Goal: Navigation & Orientation: Understand site structure

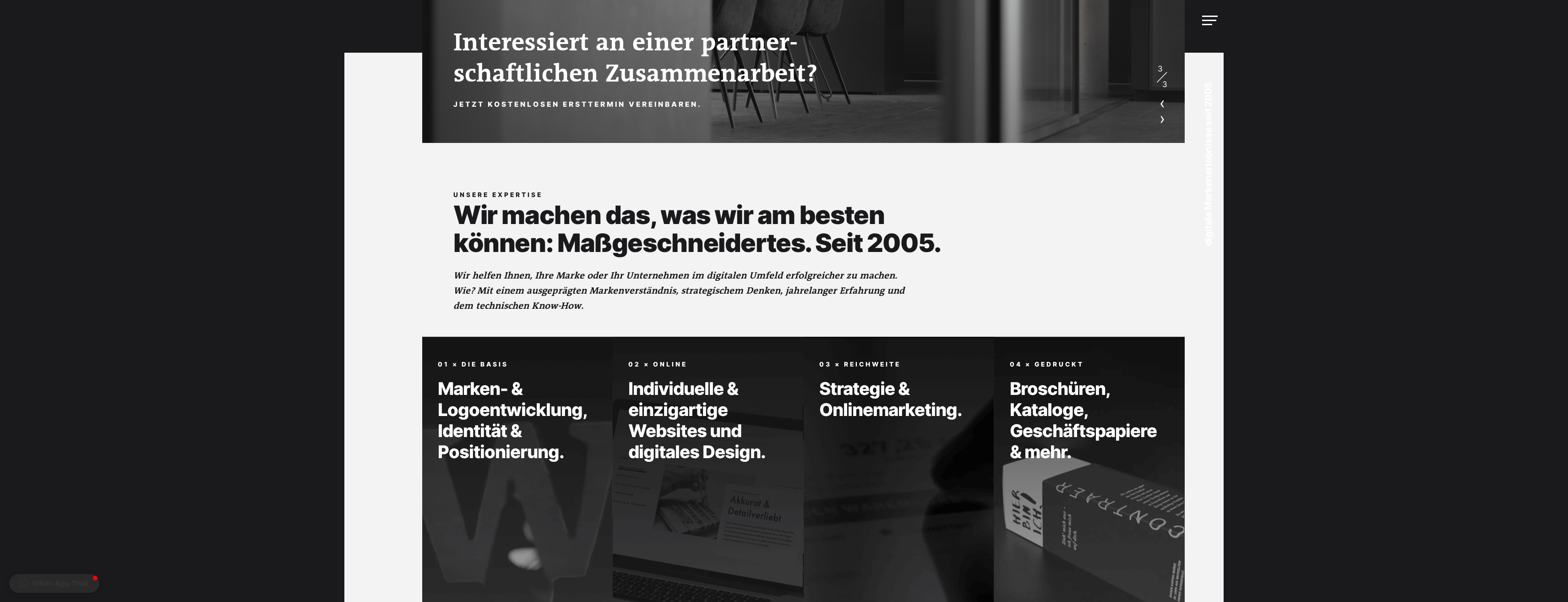
scroll to position [480, 0]
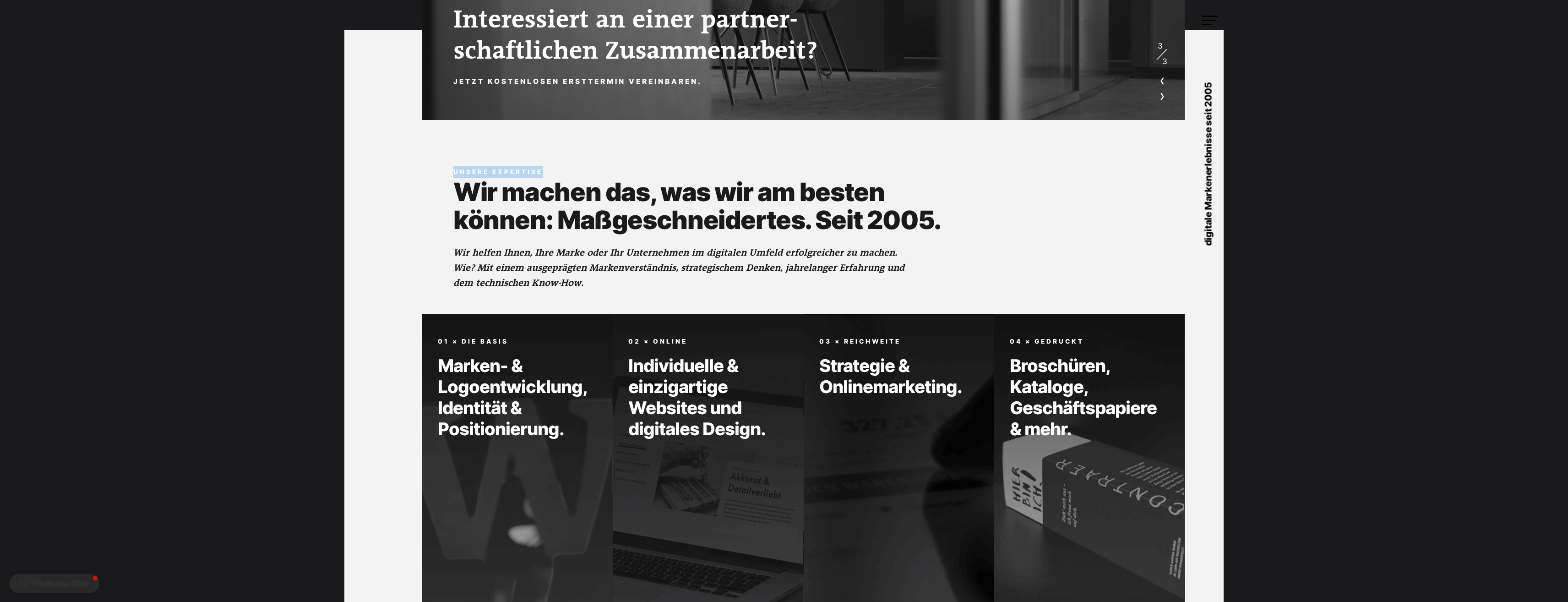
drag, startPoint x: 1568, startPoint y: 146, endPoint x: 1564, endPoint y: 20, distance: 126.1
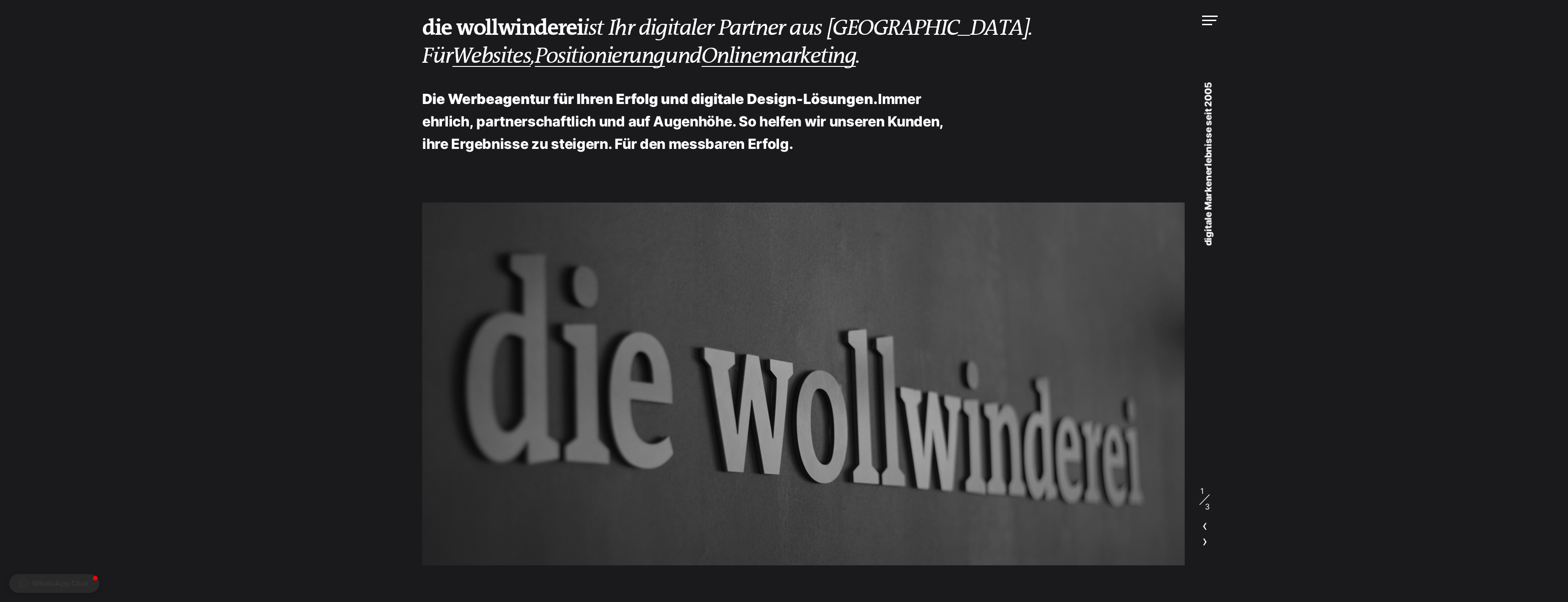
scroll to position [0, 0]
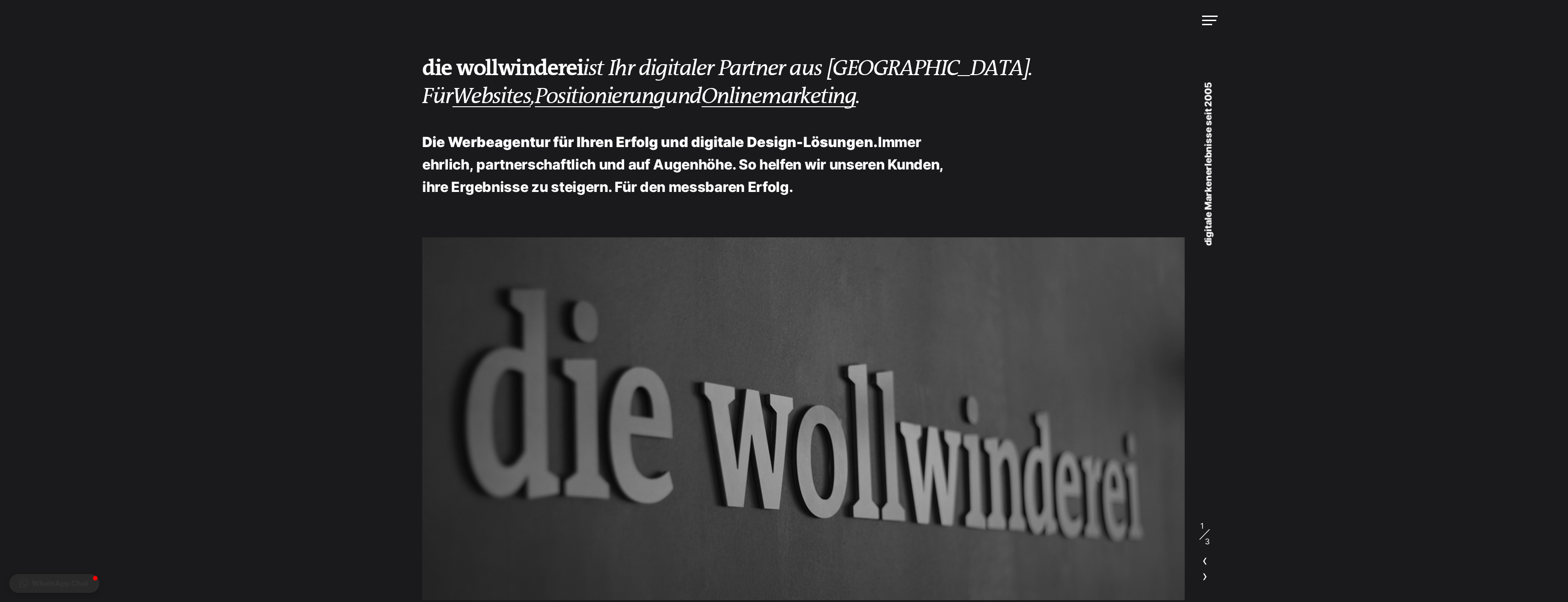
click at [1209, 186] on p "digitale Markenerlebnisse seit 2005" at bounding box center [1208, 164] width 47 height 225
drag, startPoint x: 1209, startPoint y: 186, endPoint x: 1244, endPoint y: 214, distance: 44.8
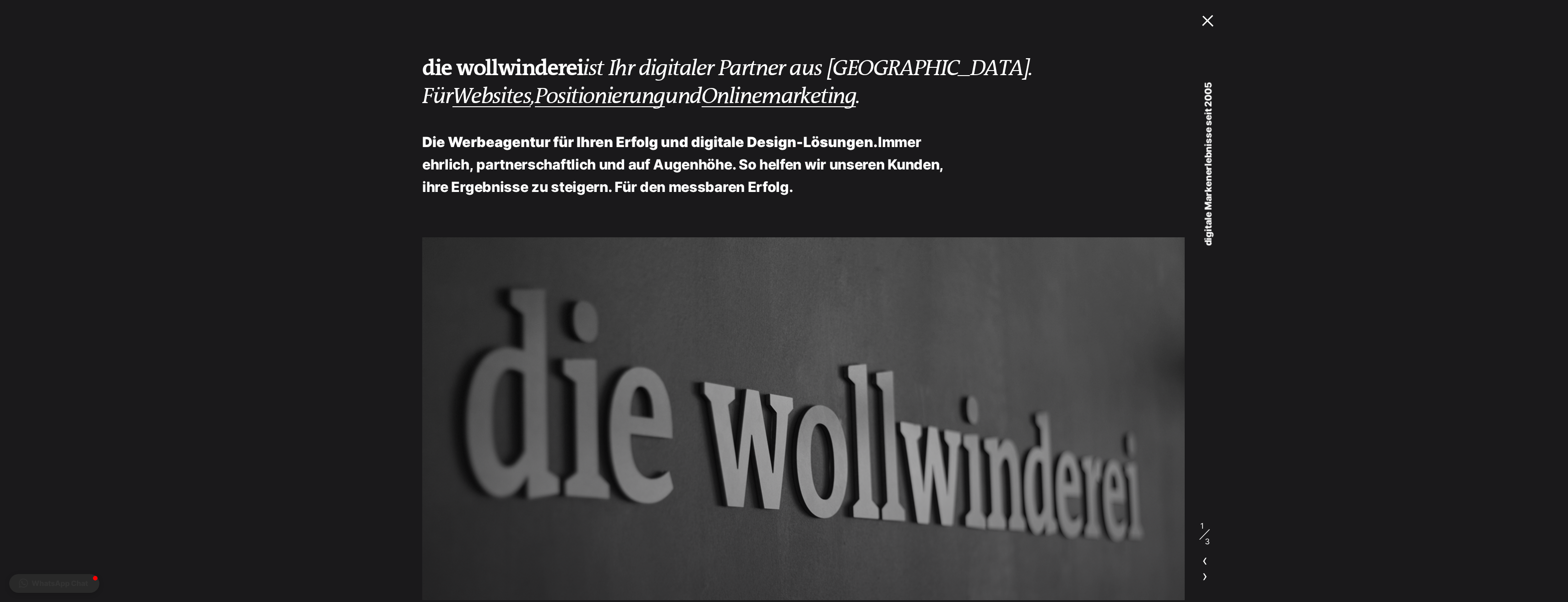
click at [1205, 18] on div at bounding box center [1210, 19] width 15 height 10
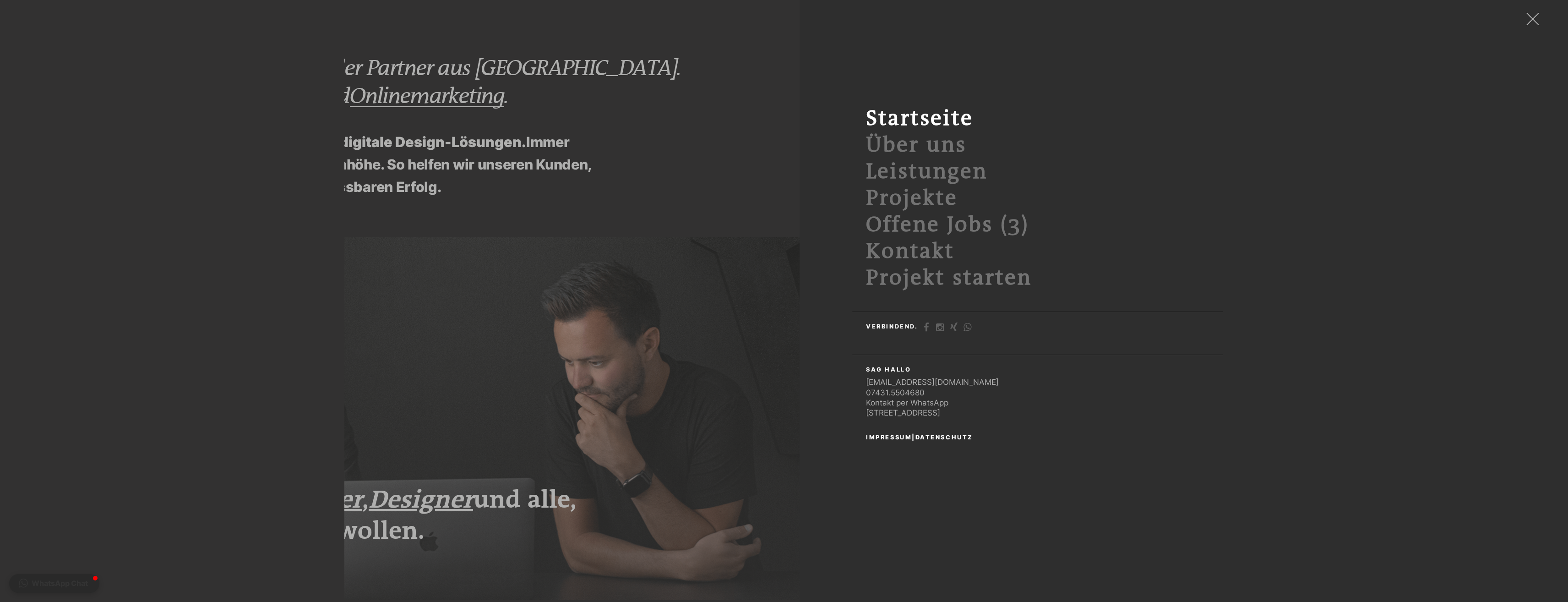
click at [1528, 27] on div at bounding box center [1466, 21] width 1333 height 32
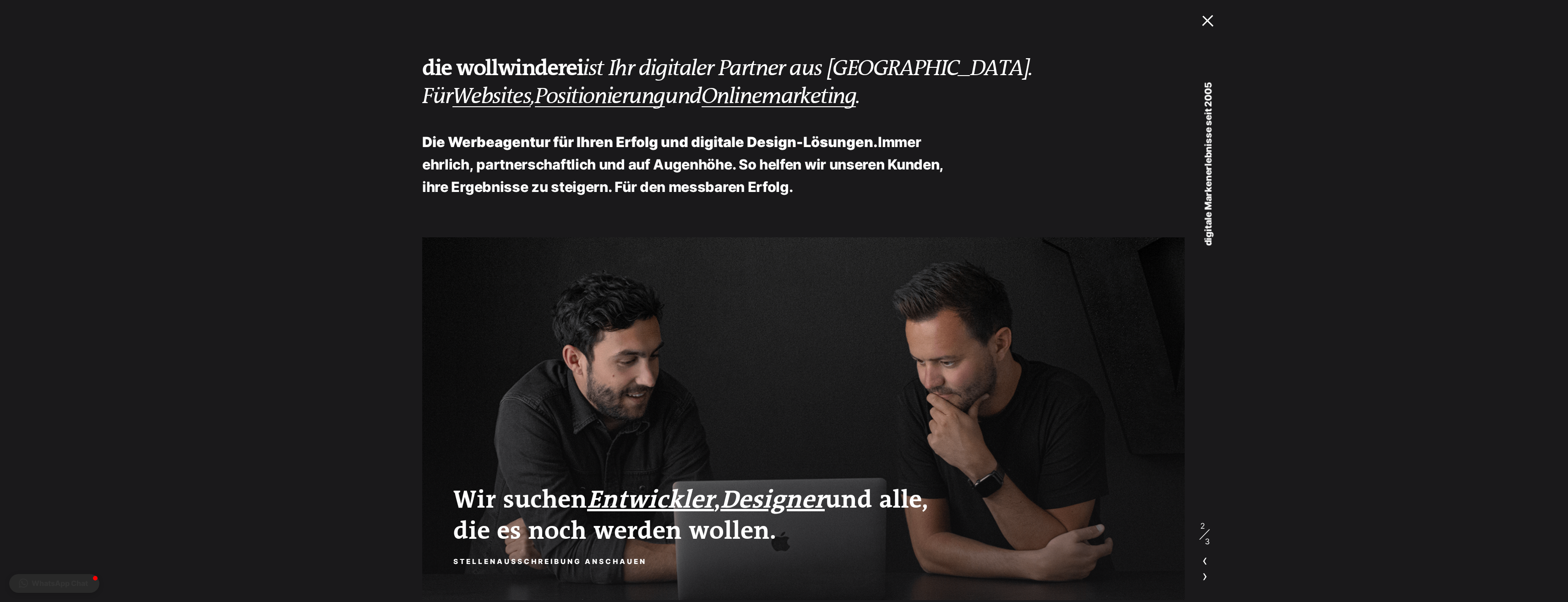
click at [1218, 21] on div at bounding box center [1210, 19] width 15 height 10
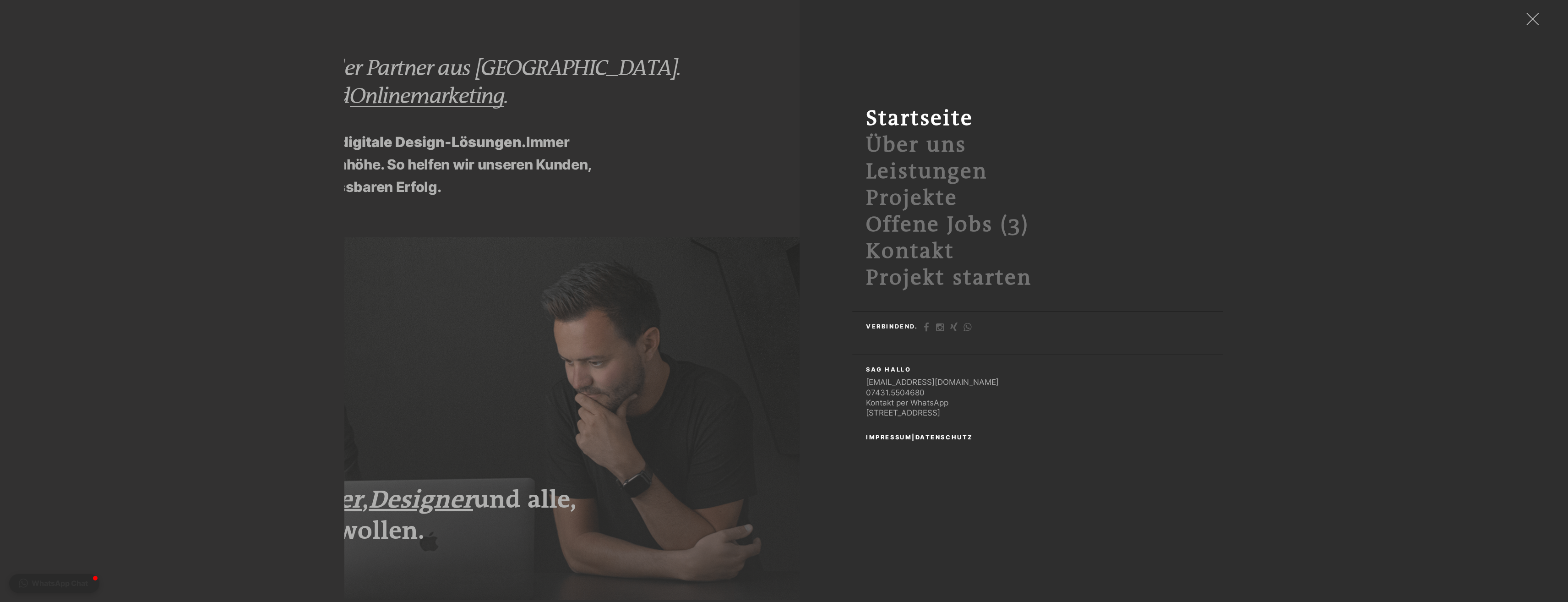
click at [1202, 28] on div at bounding box center [1466, 21] width 1333 height 32
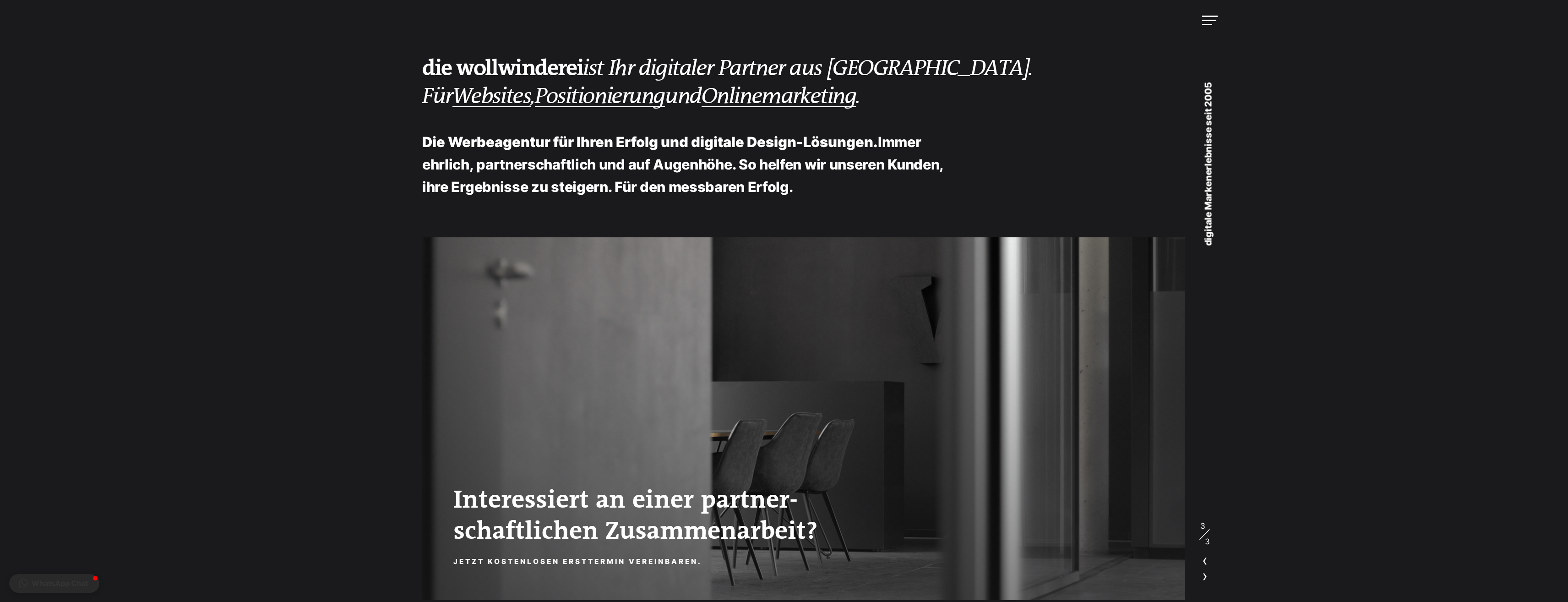
click at [717, 160] on p "Die Werbeagentur für Ihren Erfolg und digitale Design-Lösungen. Immer ehrlich, …" at bounding box center [689, 164] width 534 height 67
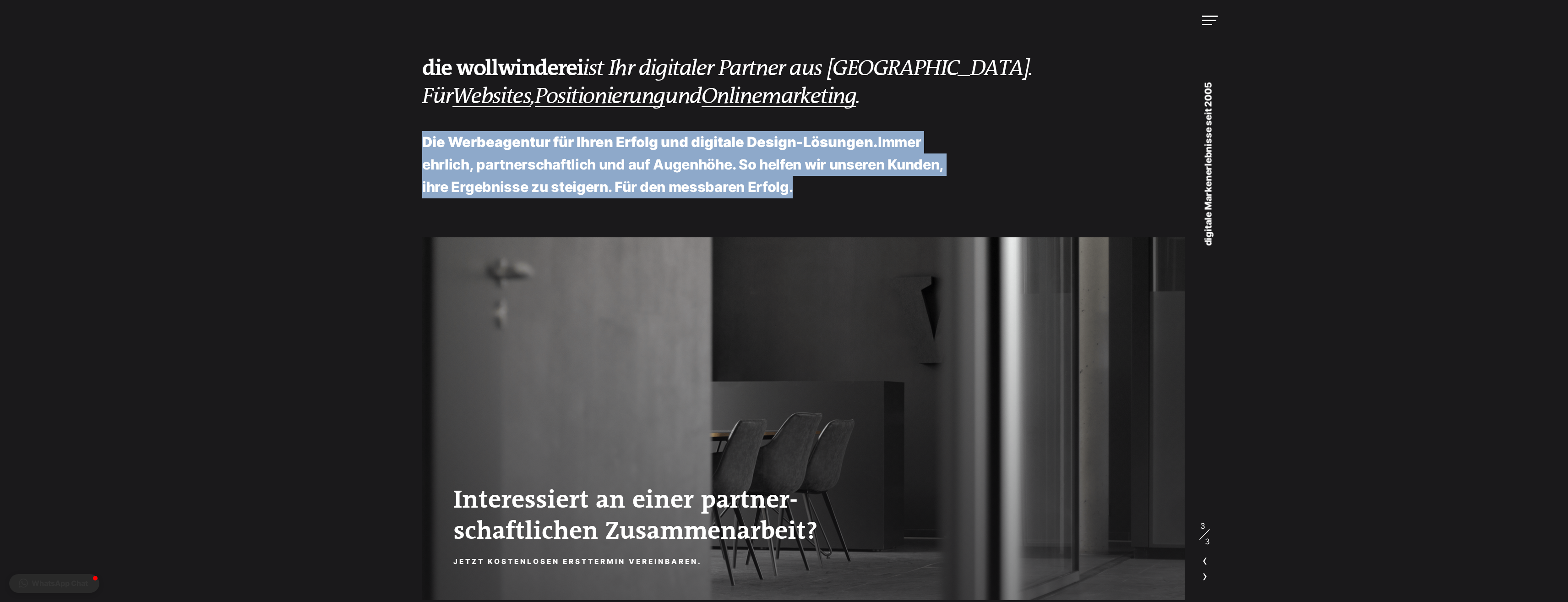
click at [717, 160] on p "Die Werbeagentur für Ihren Erfolg und digitale Design-Lösungen. Immer ehrlich, …" at bounding box center [689, 164] width 534 height 67
drag, startPoint x: 717, startPoint y: 160, endPoint x: 776, endPoint y: 164, distance: 59.1
click at [776, 164] on p "Die Werbeagentur für Ihren Erfolg und digitale Design-Lösungen. Immer ehrlich, …" at bounding box center [689, 164] width 534 height 67
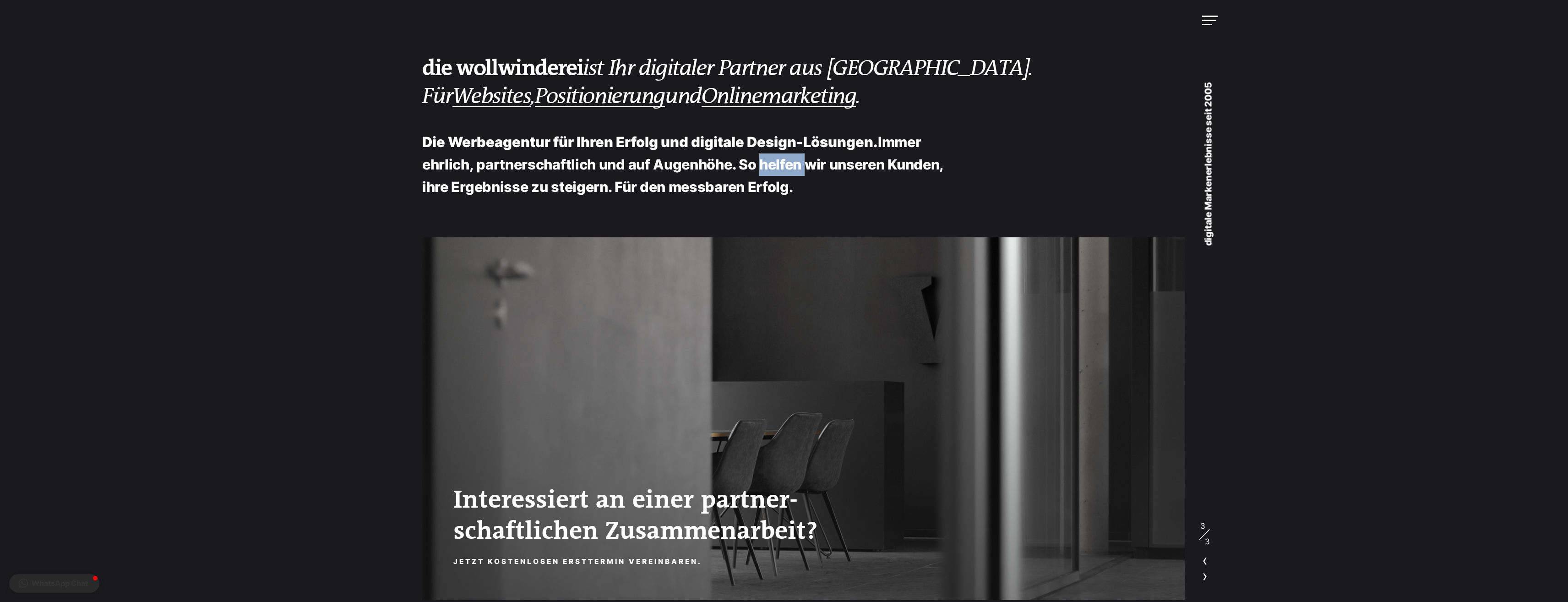
click at [776, 164] on p "Die Werbeagentur für Ihren Erfolg und digitale Design-Lösungen. Immer ehrlich, …" at bounding box center [689, 164] width 534 height 67
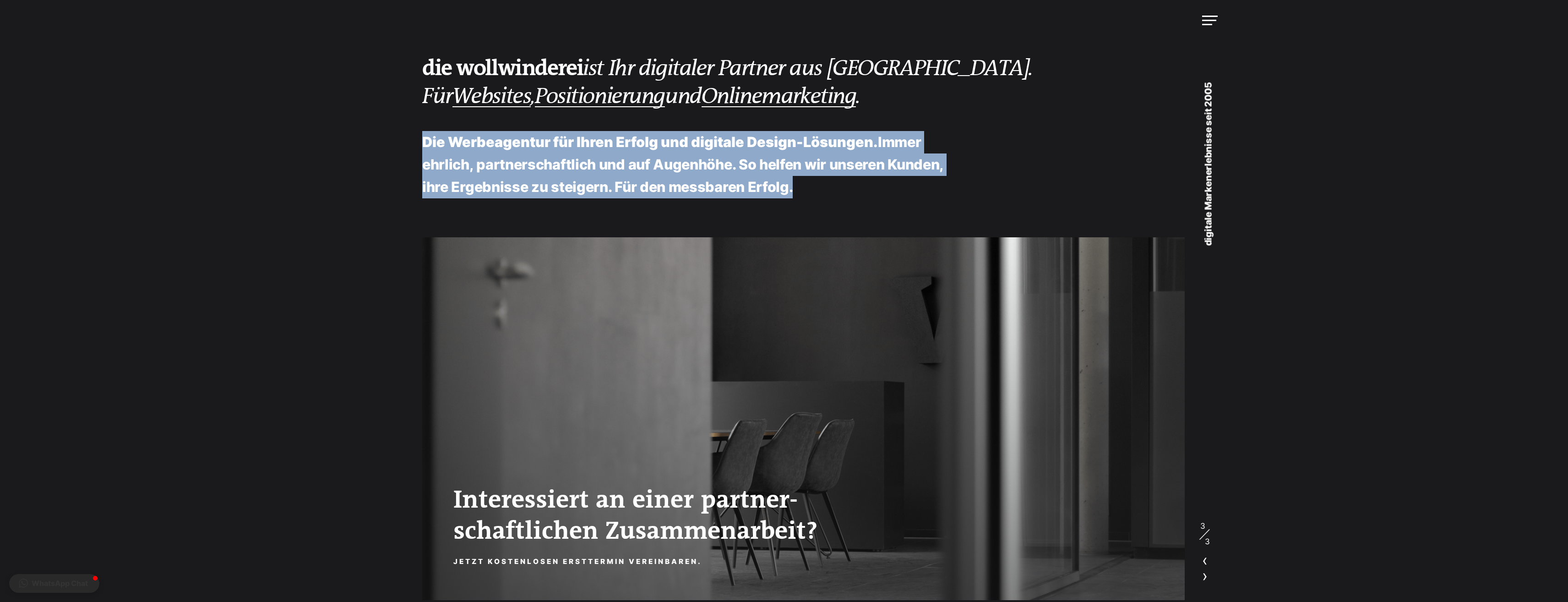
click at [776, 164] on p "Die Werbeagentur für Ihren Erfolg und digitale Design-Lösungen. Immer ehrlich, …" at bounding box center [689, 164] width 534 height 67
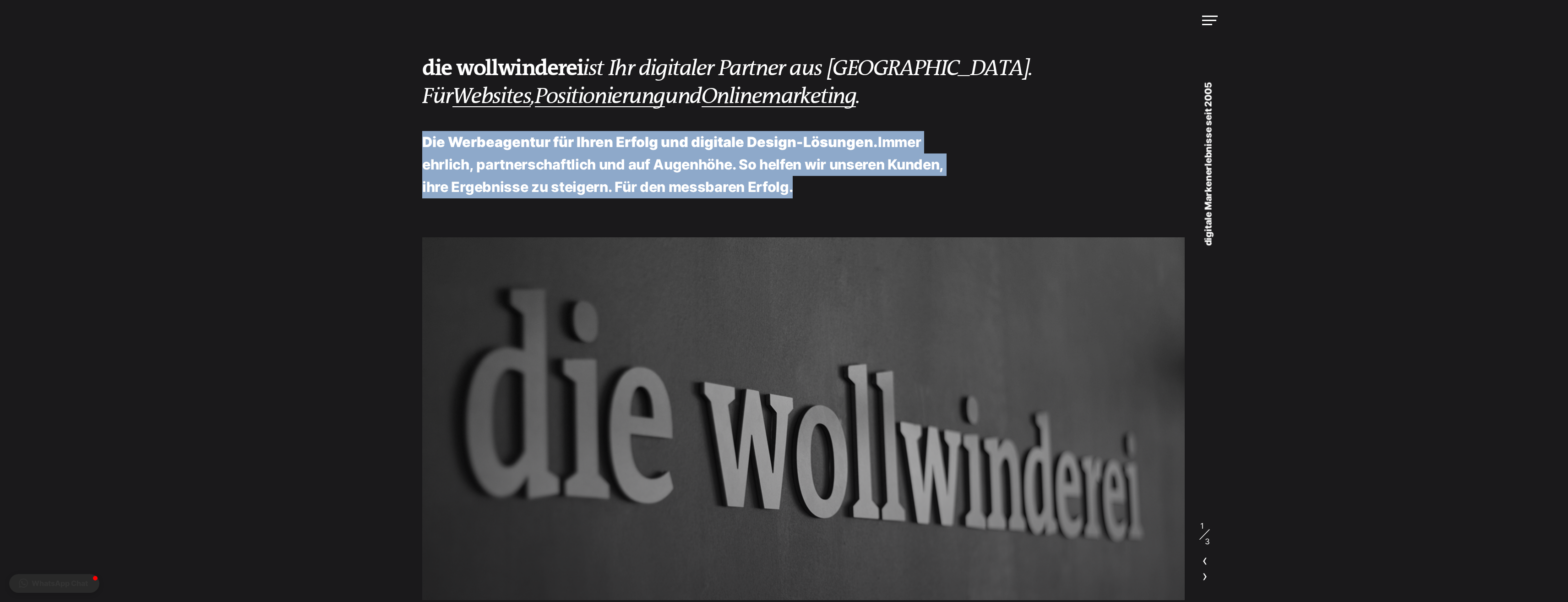
click at [749, 171] on p "Die Werbeagentur für Ihren Erfolg und digitale Design-Lösungen. Immer ehrlich, …" at bounding box center [689, 164] width 534 height 67
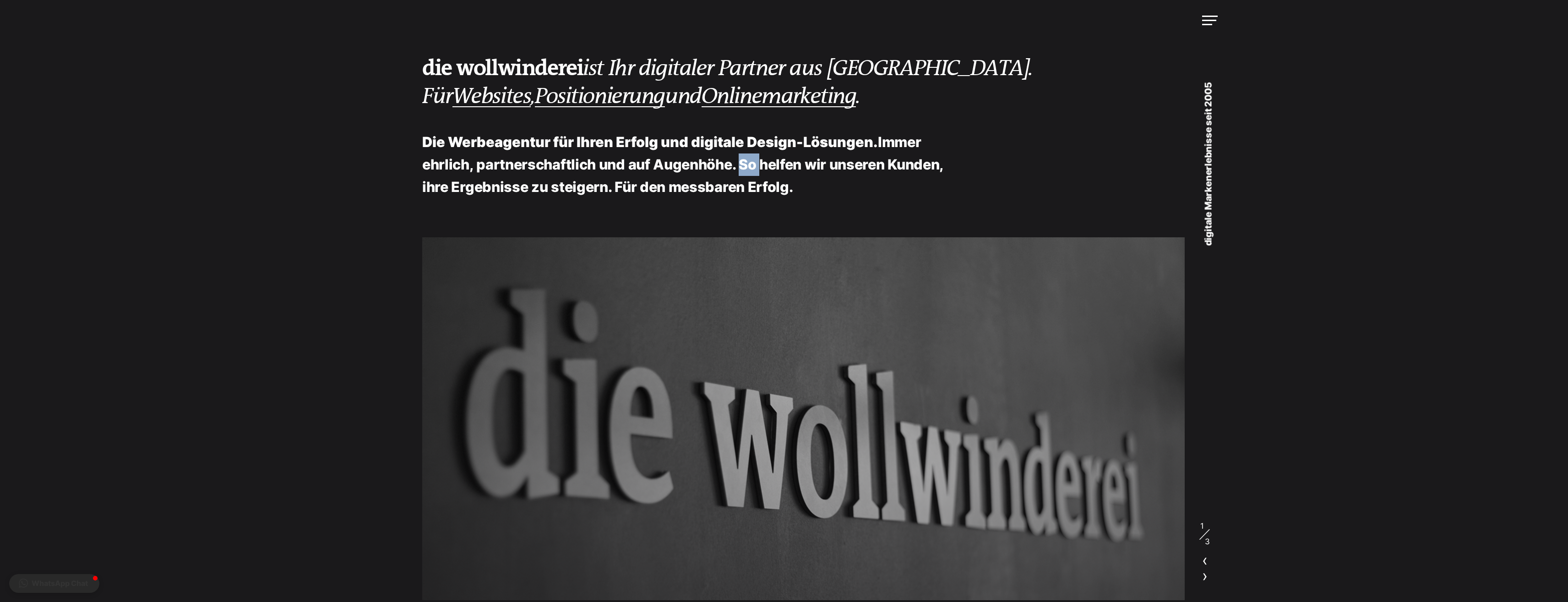
click at [749, 171] on p "Die Werbeagentur für Ihren Erfolg und digitale Design-Lösungen. Immer ehrlich, …" at bounding box center [689, 164] width 534 height 67
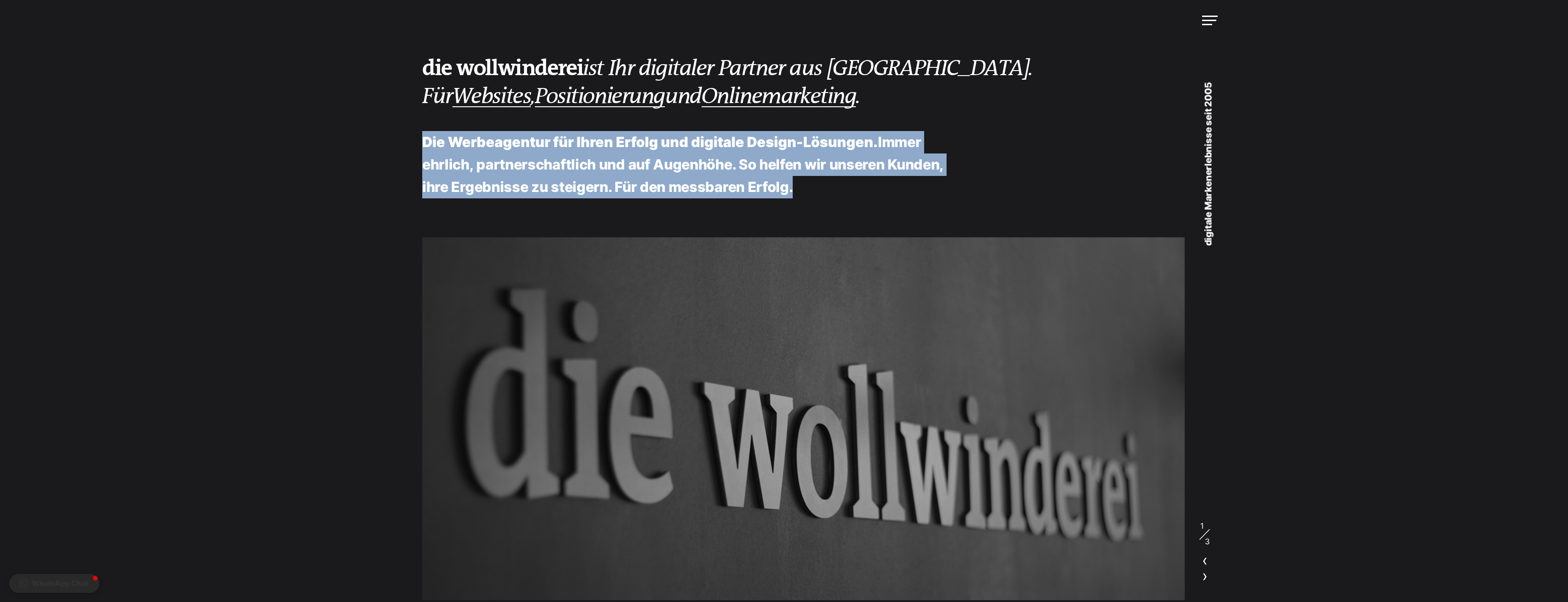
click at [749, 171] on p "Die Werbeagentur für Ihren Erfolg und digitale Design-Lösungen. Immer ehrlich, …" at bounding box center [689, 164] width 534 height 67
drag, startPoint x: 749, startPoint y: 171, endPoint x: 749, endPoint y: 164, distance: 7.0
click at [749, 164] on p "Die Werbeagentur für Ihren Erfolg und digitale Design-Lösungen. Immer ehrlich, …" at bounding box center [689, 164] width 534 height 67
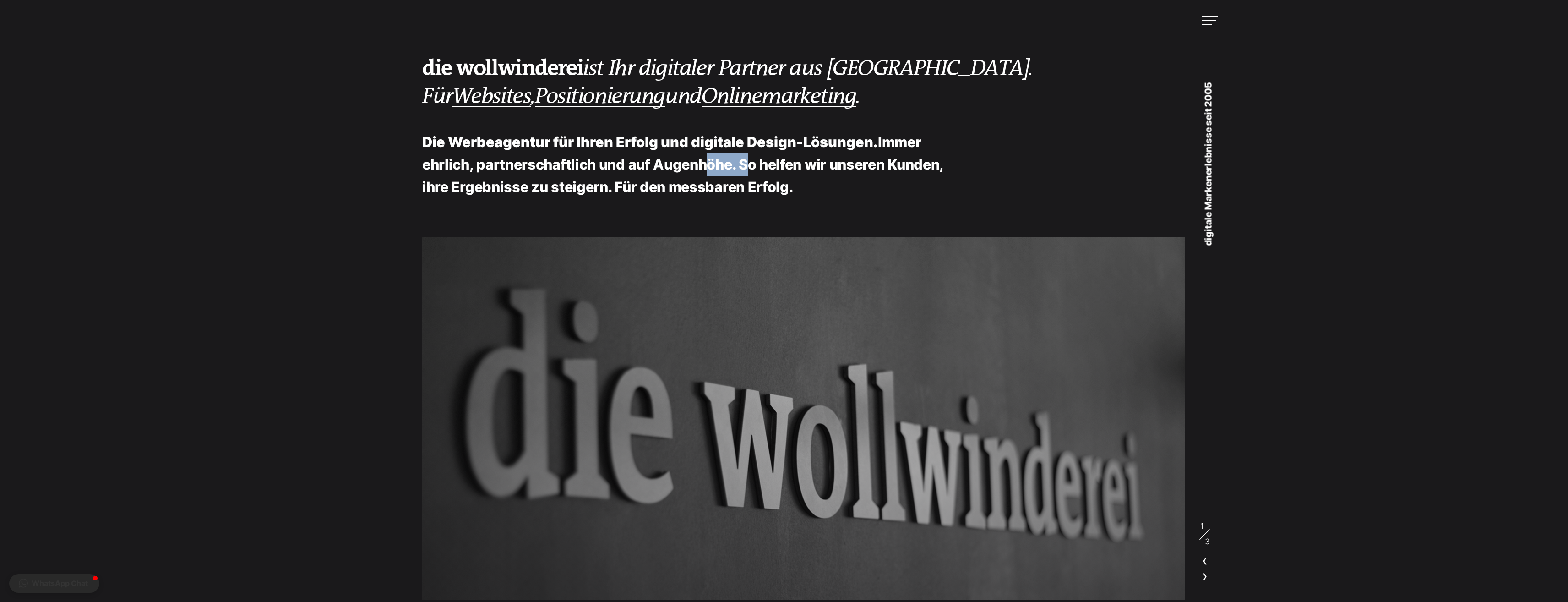
drag, startPoint x: 744, startPoint y: 166, endPoint x: 710, endPoint y: 161, distance: 34.4
click at [710, 161] on p "Die Werbeagentur für Ihren Erfolg und digitale Design-Lösungen. Immer ehrlich, …" at bounding box center [689, 164] width 534 height 67
drag, startPoint x: 710, startPoint y: 161, endPoint x: 685, endPoint y: 99, distance: 66.9
click at [685, 99] on em "ist Ihr digitaler Partner aus [GEOGRAPHIC_DATA]. Für Websites , Positionierung …" at bounding box center [727, 82] width 611 height 53
click at [634, 104] on link "Positionierung" at bounding box center [600, 96] width 130 height 26
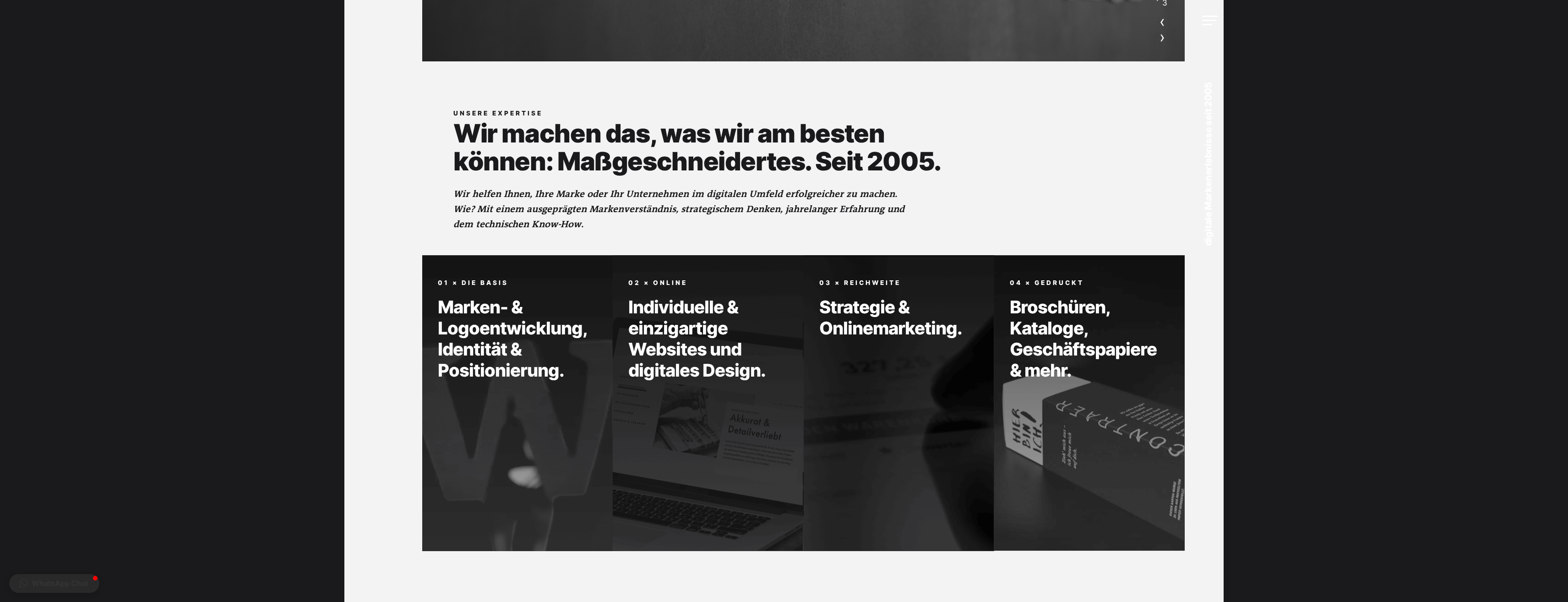
scroll to position [506, 0]
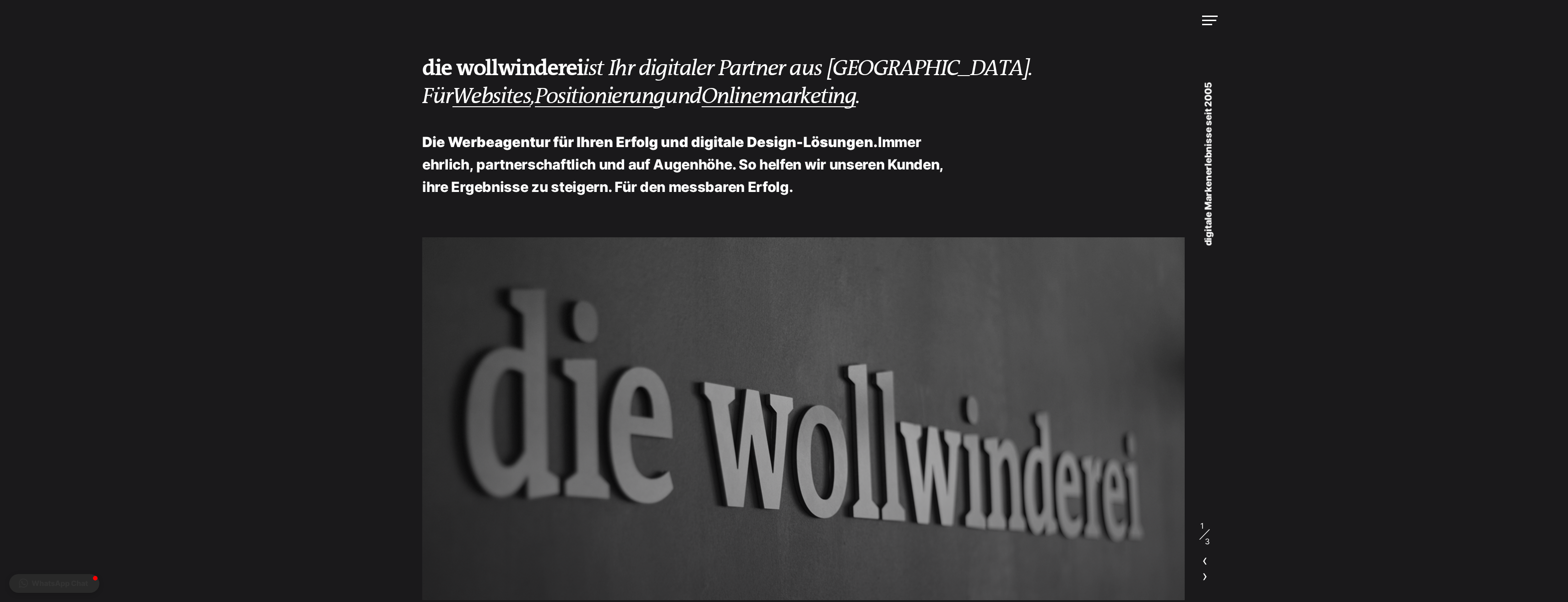
click at [780, 99] on link "Onlinemarketing" at bounding box center [779, 96] width 154 height 26
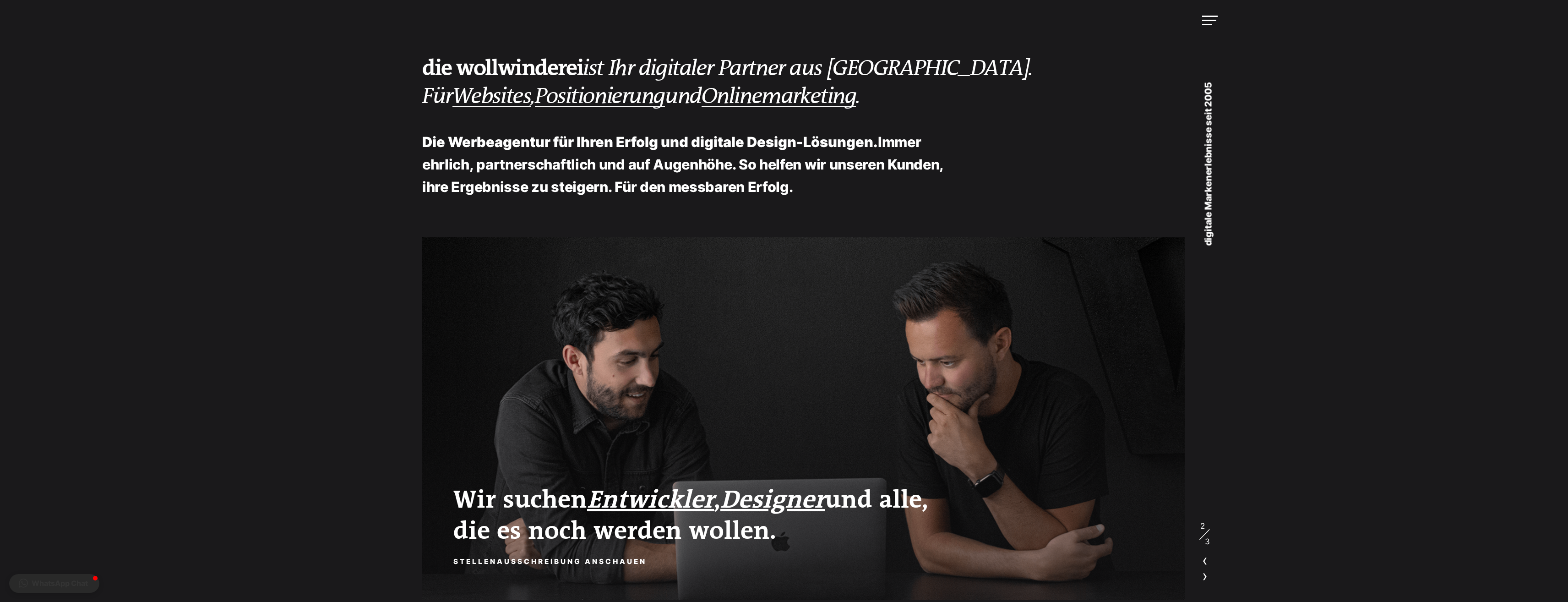
click at [481, 93] on link "Websites" at bounding box center [492, 96] width 79 height 26
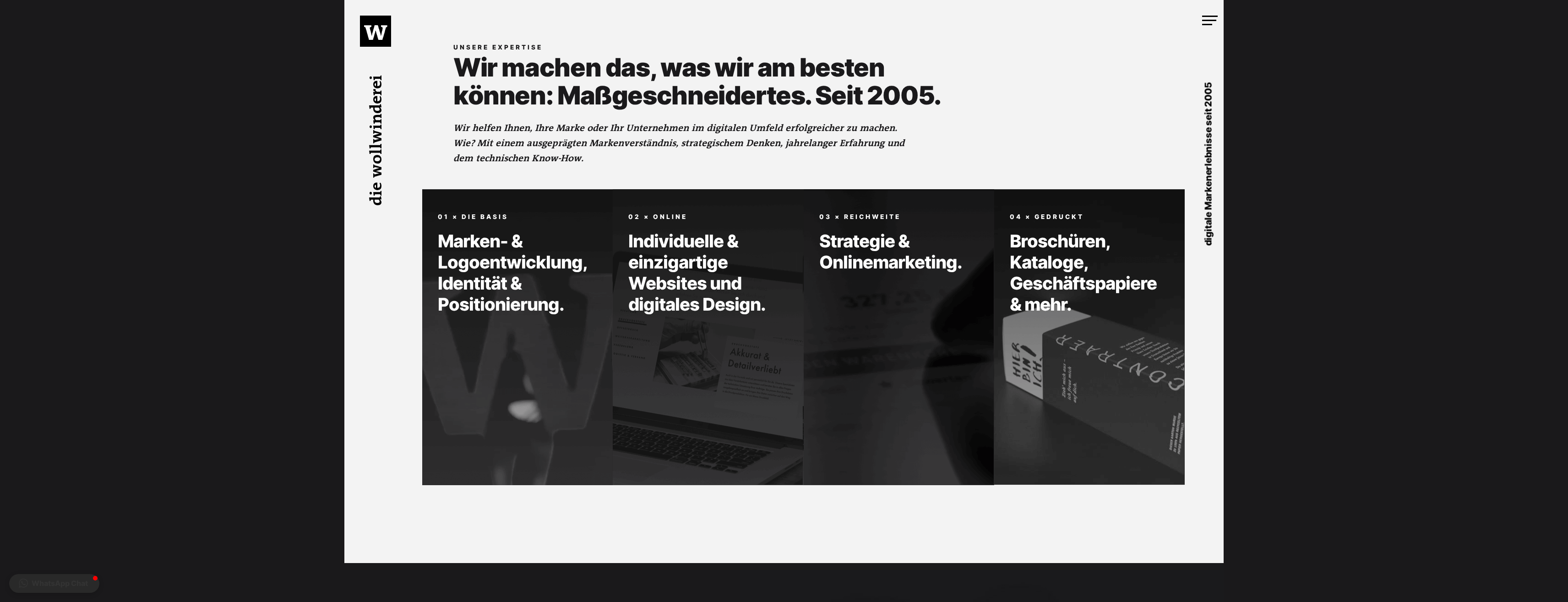
scroll to position [620, 0]
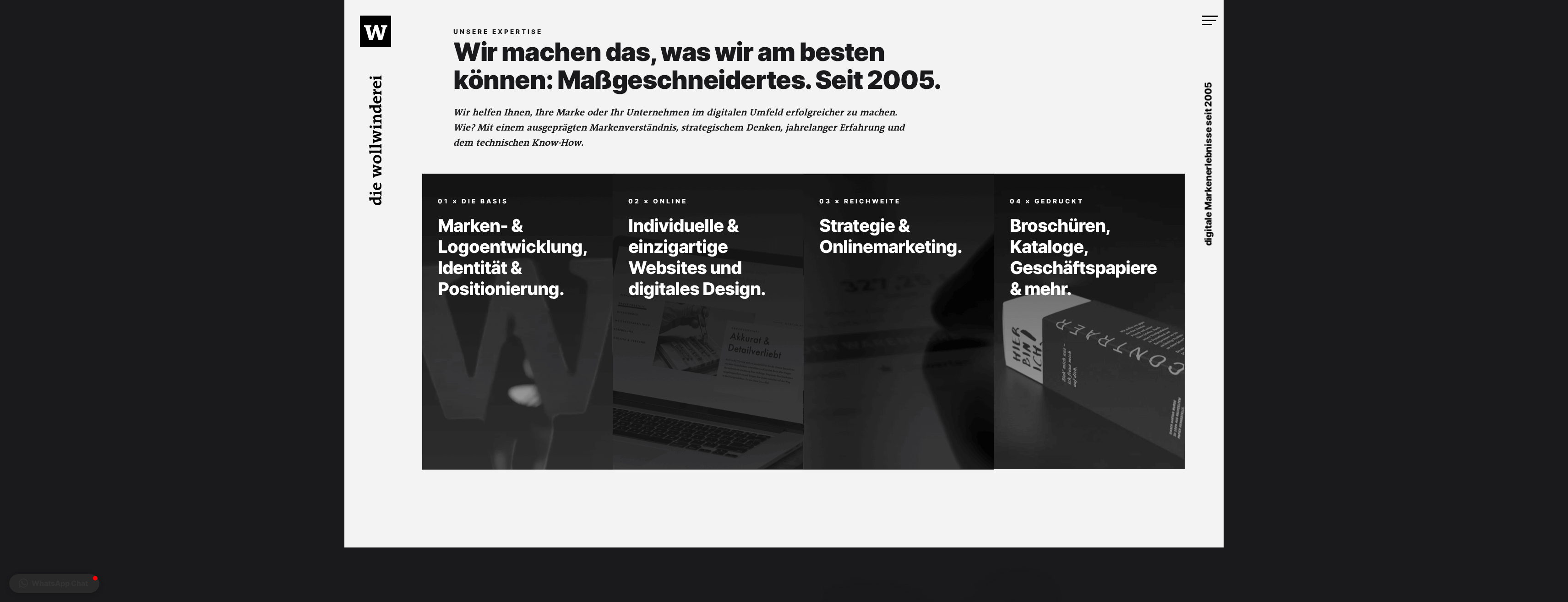
click at [559, 65] on h2 "Wir machen das, was wir am besten können: Maßgeschneidertes. Seit 2005." at bounding box center [705, 66] width 503 height 56
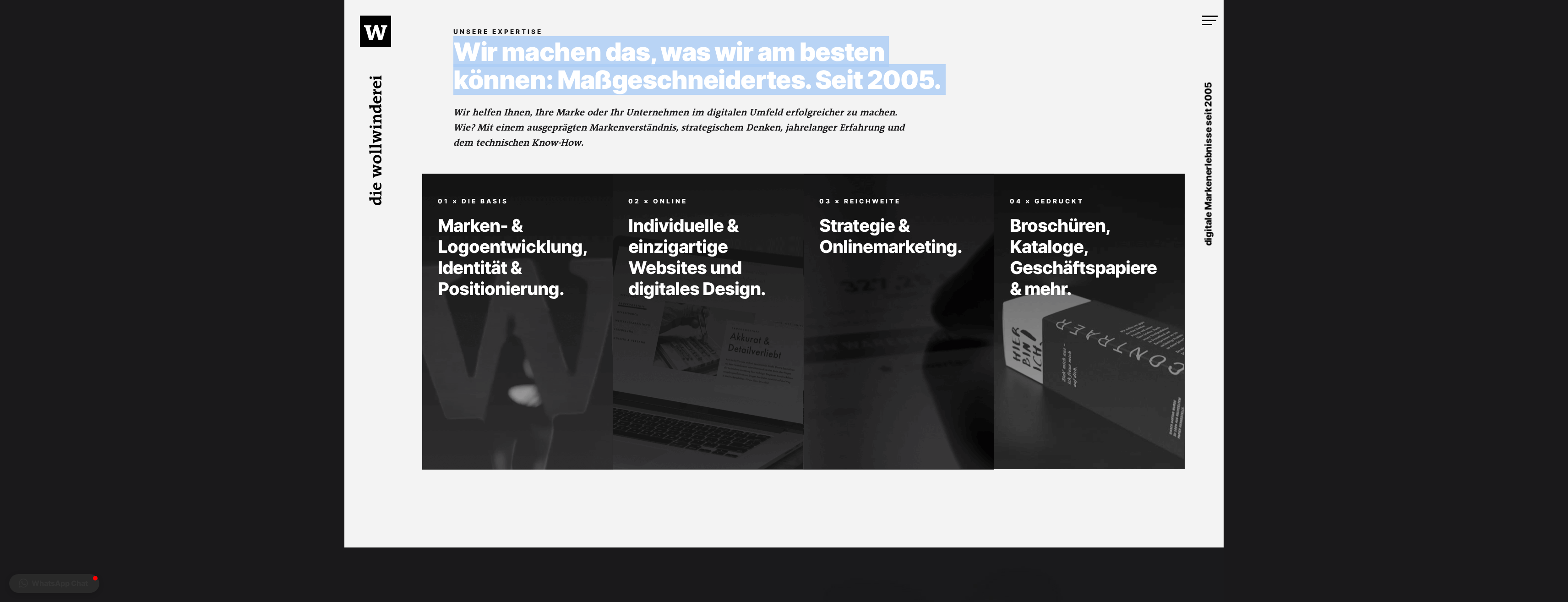
click at [559, 65] on h2 "Wir machen das, was wir am besten können: Maßgeschneidertes. Seit 2005." at bounding box center [705, 66] width 503 height 56
drag, startPoint x: 559, startPoint y: 65, endPoint x: 547, endPoint y: 77, distance: 17.0
click at [547, 77] on h2 "Wir machen das, was wir am besten können: Maßgeschneidertes. Seit 2005." at bounding box center [705, 66] width 503 height 56
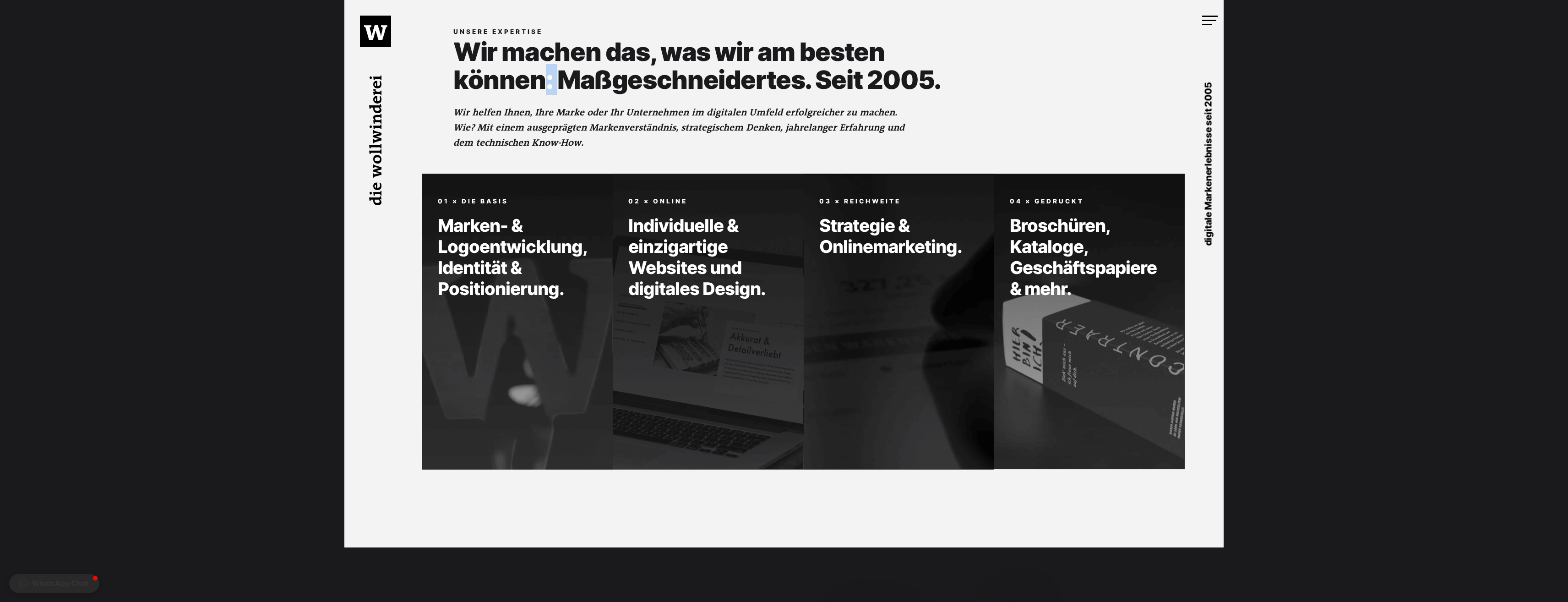
click at [547, 77] on h2 "Wir machen das, was wir am besten können: Maßgeschneidertes. Seit 2005." at bounding box center [705, 66] width 503 height 56
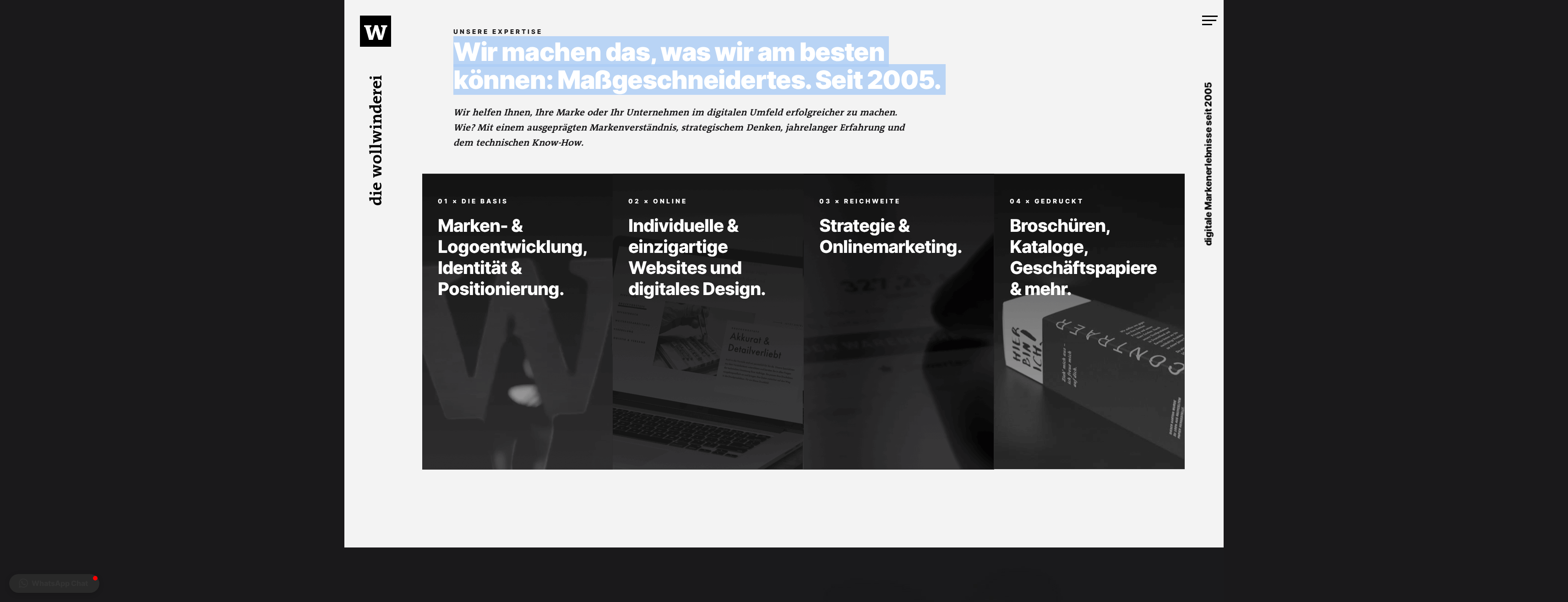
click at [547, 77] on h2 "Wir machen das, was wir am besten können: Maßgeschneidertes. Seit 2005." at bounding box center [705, 66] width 503 height 56
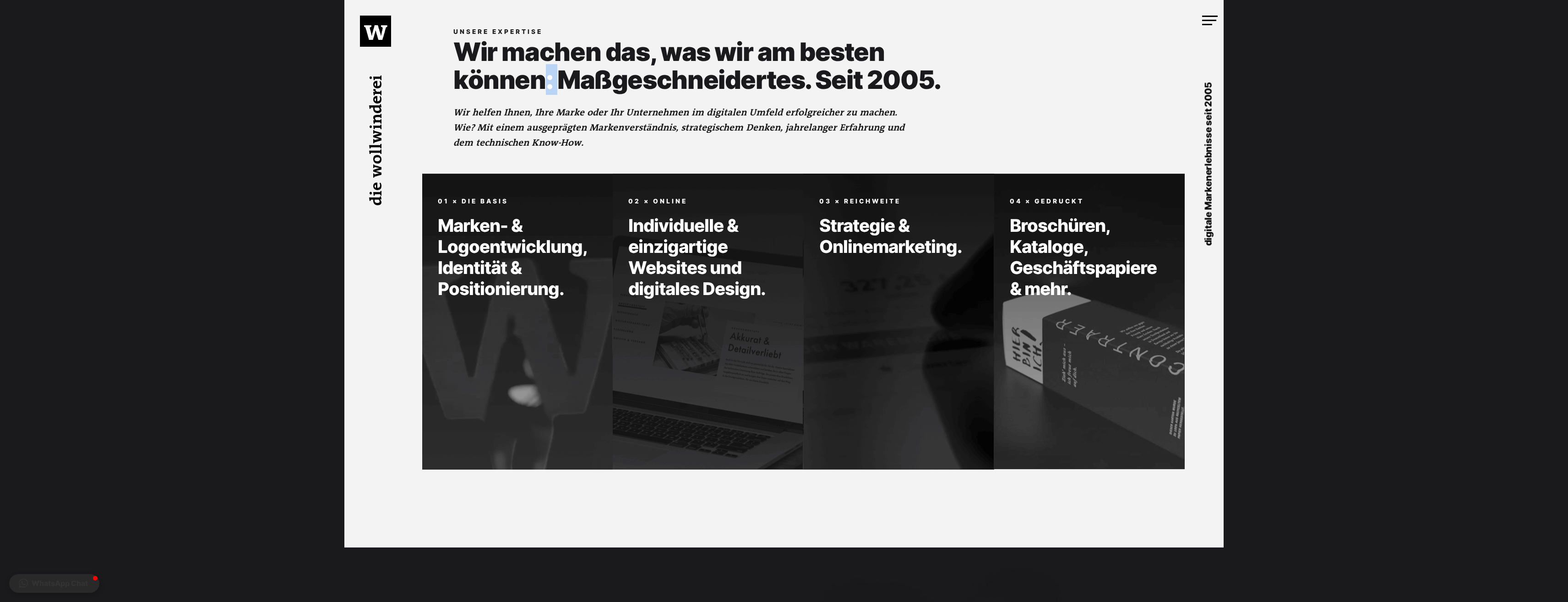
click at [547, 77] on h2 "Wir machen das, was wir am besten können: Maßgeschneidertes. Seit 2005." at bounding box center [705, 66] width 503 height 56
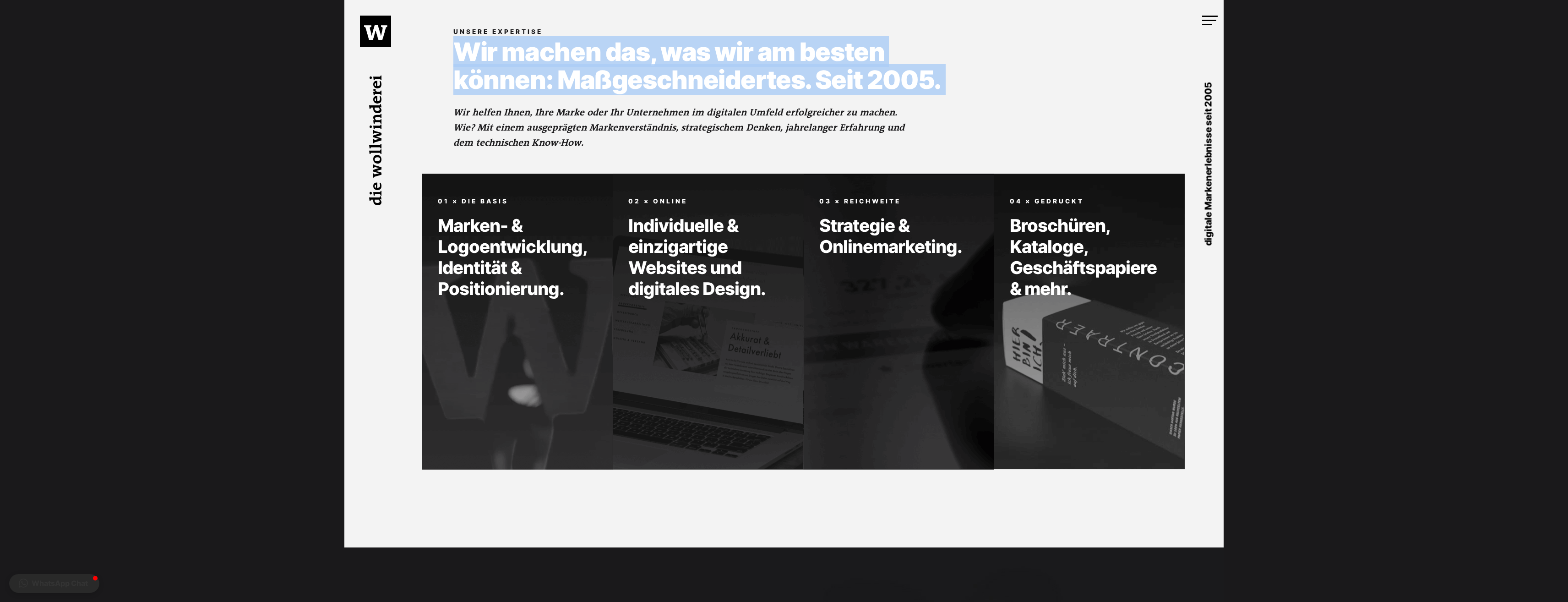
click at [547, 77] on h2 "Wir machen das, was wir am besten können: Maßgeschneidertes. Seit 2005." at bounding box center [705, 66] width 503 height 56
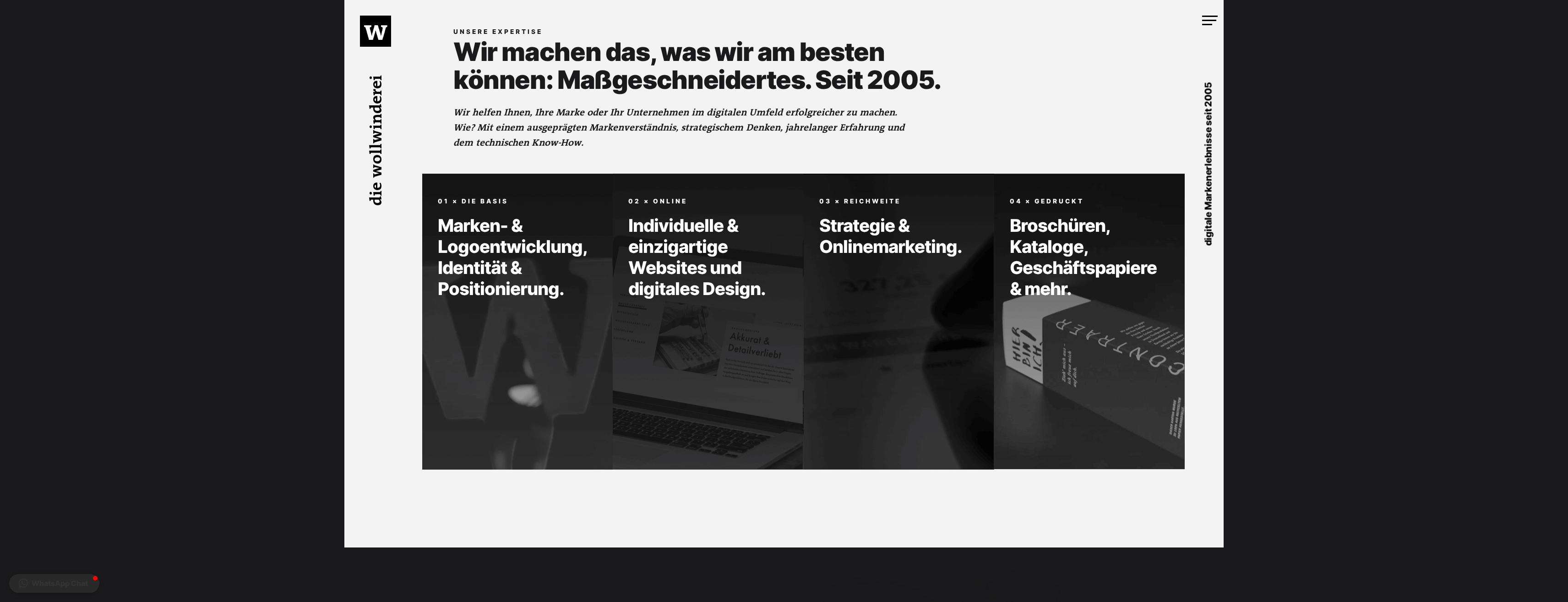
drag, startPoint x: 547, startPoint y: 77, endPoint x: 523, endPoint y: 127, distance: 55.5
click at [523, 127] on p "Wir helfen Ihnen, Ihre Marke oder Ihr Unternehmen im digitalen Umfeld erfolgrei…" at bounding box center [680, 128] width 453 height 45
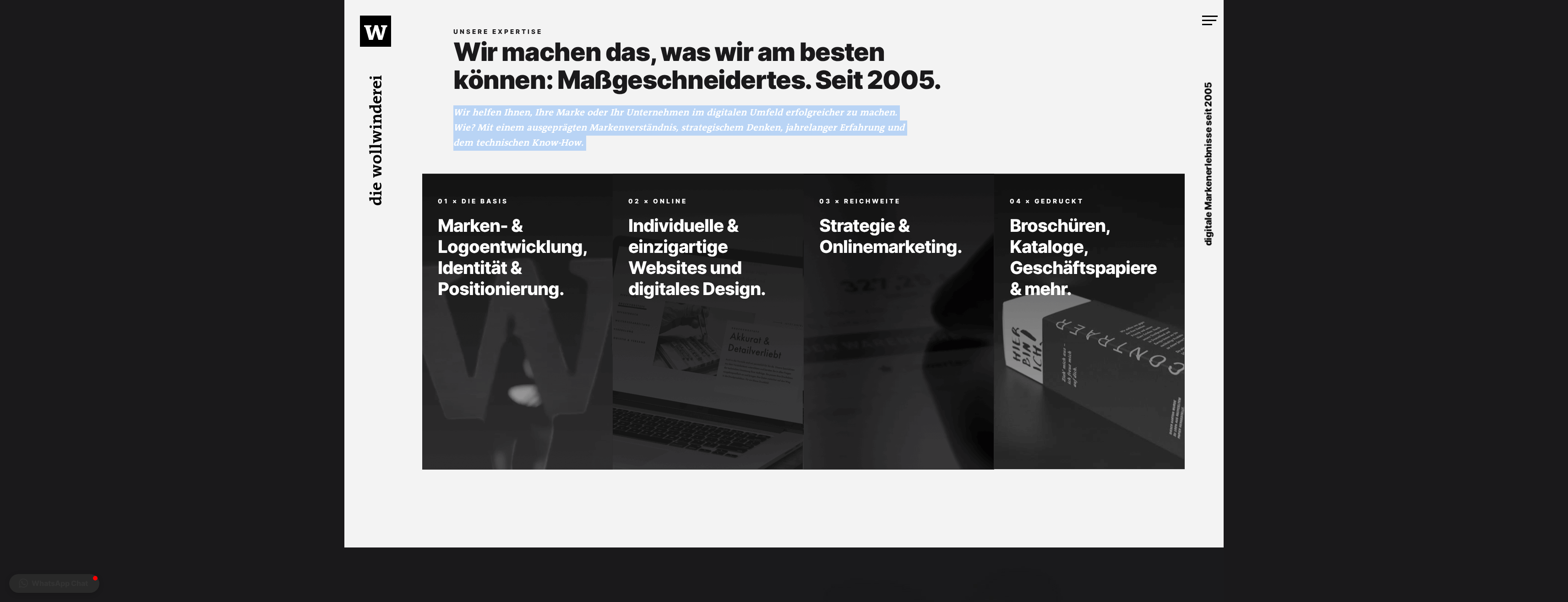
drag, startPoint x: 523, startPoint y: 127, endPoint x: 630, endPoint y: 114, distance: 107.8
click at [630, 114] on p "Wir helfen Ihnen, Ihre Marke oder Ihr Unternehmen im digitalen Umfeld erfolgrei…" at bounding box center [680, 128] width 453 height 45
drag, startPoint x: 630, startPoint y: 114, endPoint x: 626, endPoint y: 124, distance: 10.8
click at [626, 124] on p "Wir helfen Ihnen, Ihre Marke oder Ihr Unternehmen im digitalen Umfeld erfolgrei…" at bounding box center [680, 128] width 453 height 45
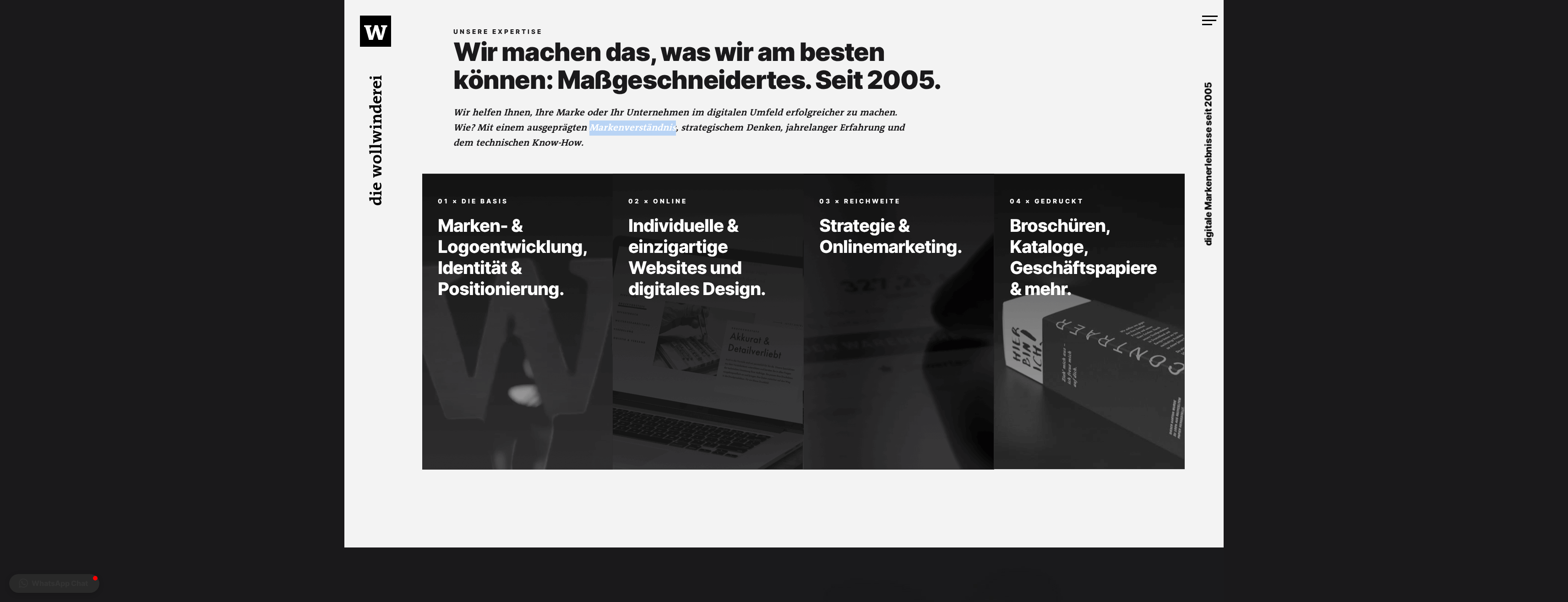
click at [626, 124] on p "Wir helfen Ihnen, Ihre Marke oder Ihr Unternehmen im digitalen Umfeld erfolgrei…" at bounding box center [680, 128] width 453 height 45
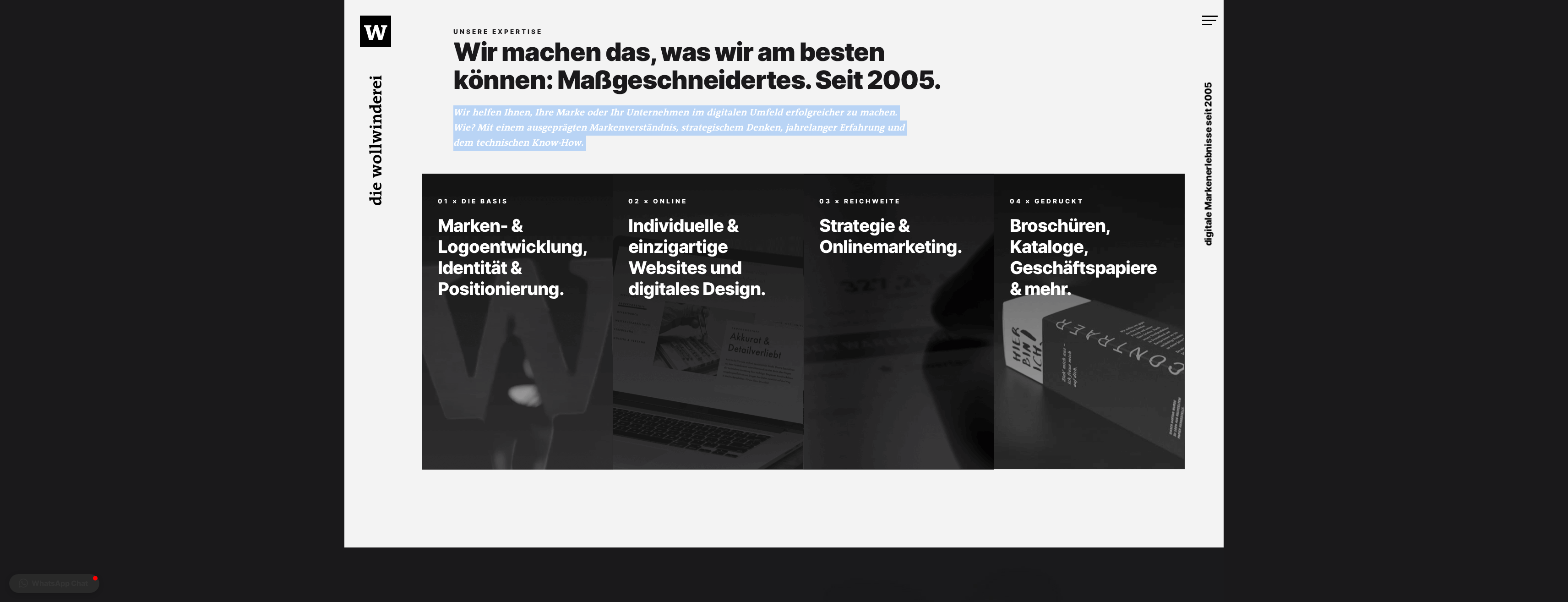
click at [626, 124] on p "Wir helfen Ihnen, Ihre Marke oder Ihr Unternehmen im digitalen Umfeld erfolgrei…" at bounding box center [680, 128] width 453 height 45
click at [628, 128] on p "Wir helfen Ihnen, Ihre Marke oder Ihr Unternehmen im digitalen Umfeld erfolgrei…" at bounding box center [680, 128] width 453 height 45
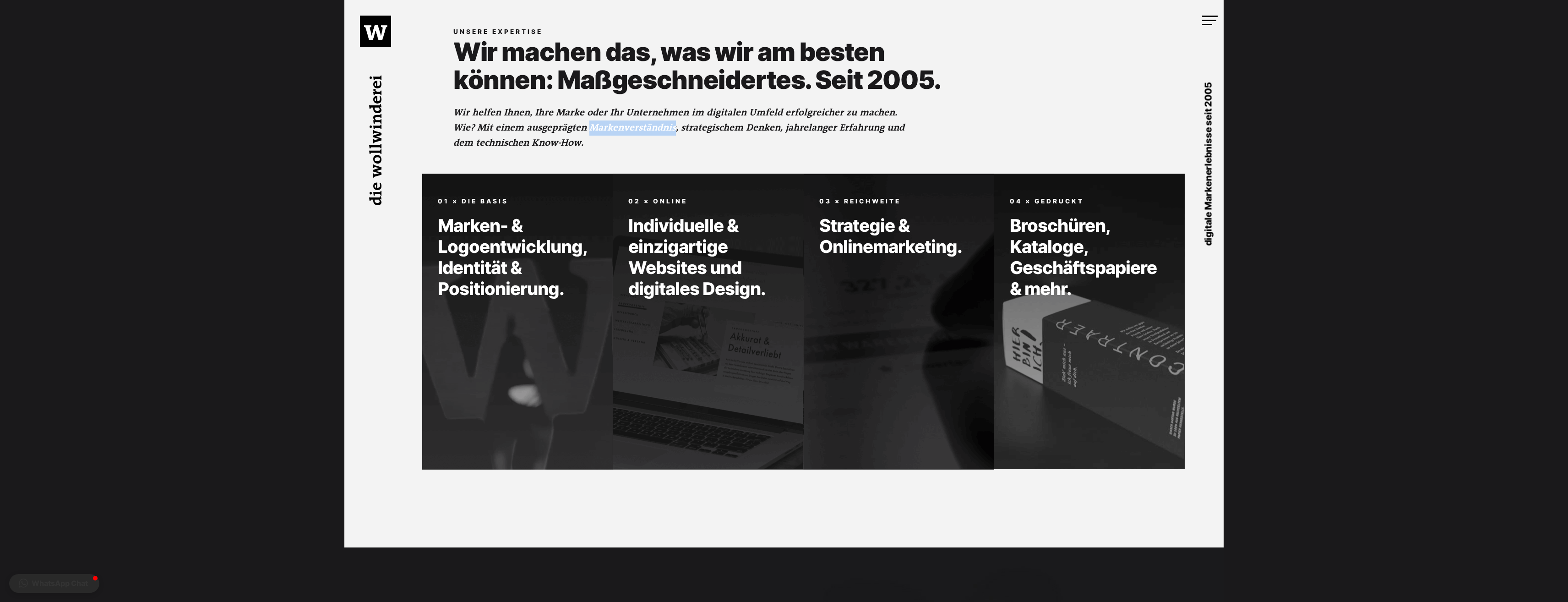
click at [628, 128] on p "Wir helfen Ihnen, Ihre Marke oder Ihr Unternehmen im digitalen Umfeld erfolgrei…" at bounding box center [680, 128] width 453 height 45
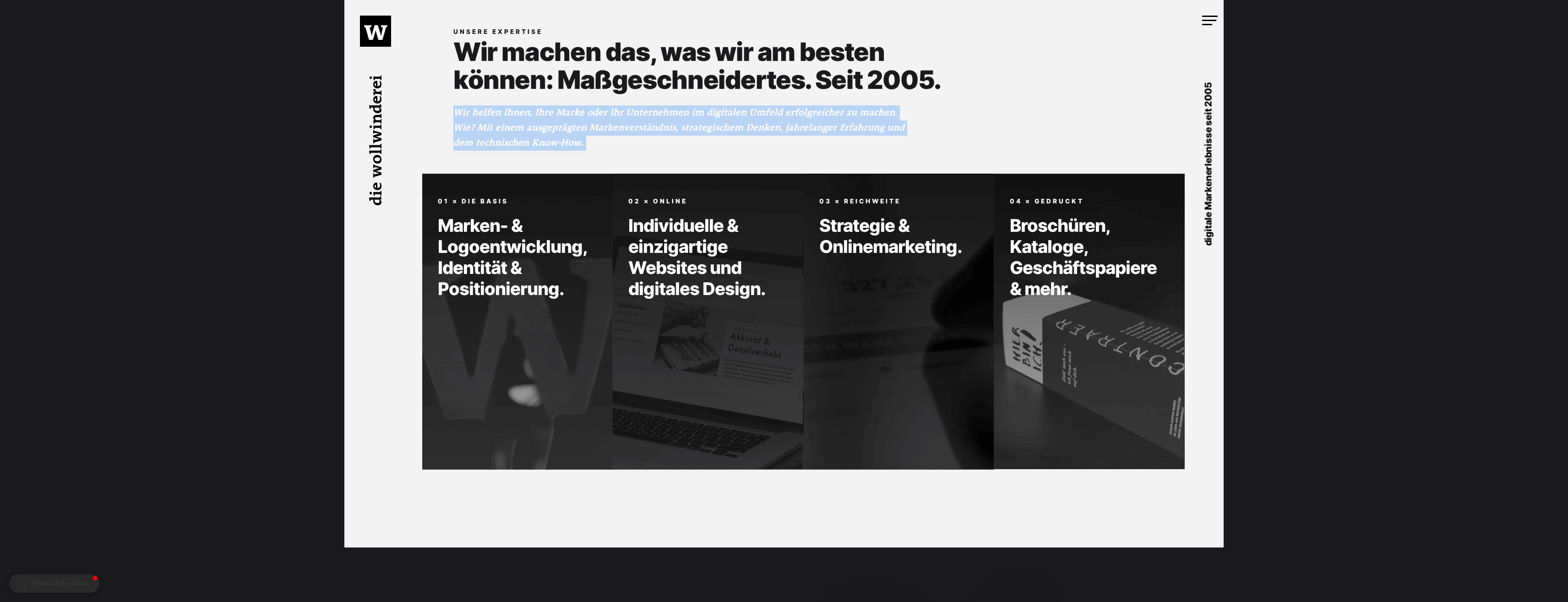
click at [628, 128] on p "Wir helfen Ihnen, Ihre Marke oder Ihr Unternehmen im digitalen Umfeld erfolgrei…" at bounding box center [680, 128] width 453 height 45
